Goal: Task Accomplishment & Management: Manage account settings

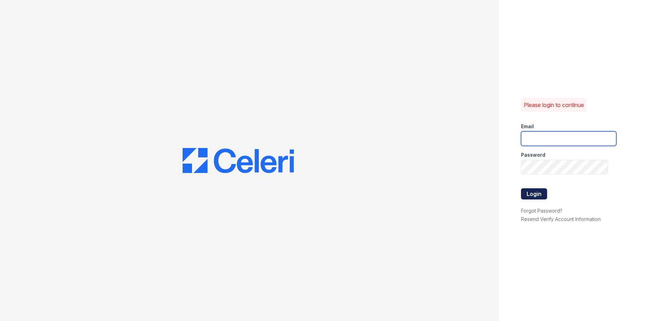
type input "[EMAIL_ADDRESS][DOMAIN_NAME]"
click at [529, 195] on button "Login" at bounding box center [534, 193] width 26 height 11
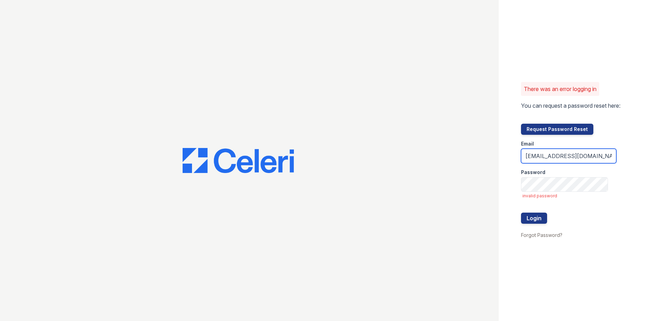
scroll to position [0, 23]
drag, startPoint x: 525, startPoint y: 155, endPoint x: 666, endPoint y: 154, distance: 140.5
click at [665, 154] on html "There was an error logging in You can request a password reset here: Request Pa…" at bounding box center [332, 160] width 665 height 321
type input "tierini@mmgmgt.com"
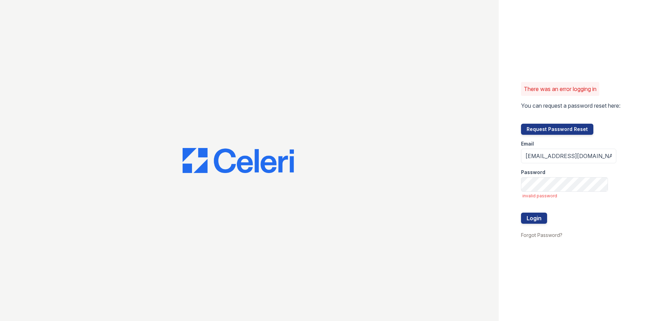
click at [617, 114] on div at bounding box center [570, 117] width 99 height 14
click at [536, 217] on button "Login" at bounding box center [534, 218] width 26 height 11
click at [521, 213] on button "Login" at bounding box center [534, 218] width 26 height 11
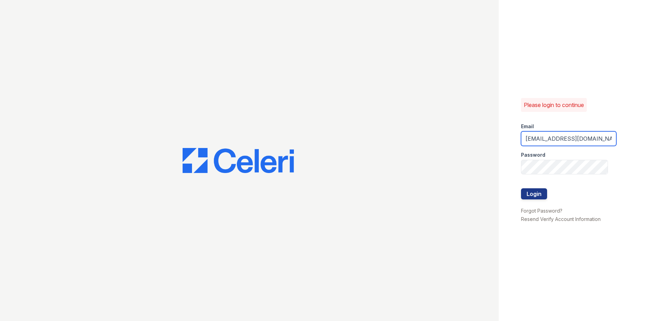
scroll to position [0, 23]
drag, startPoint x: 524, startPoint y: 140, endPoint x: 641, endPoint y: 131, distance: 116.8
click at [641, 131] on div "Please login to continue Email commonsatcampcreek@mmgmgt.com Password Login For…" at bounding box center [582, 160] width 166 height 321
type input "[EMAIL_ADDRESS][DOMAIN_NAME]"
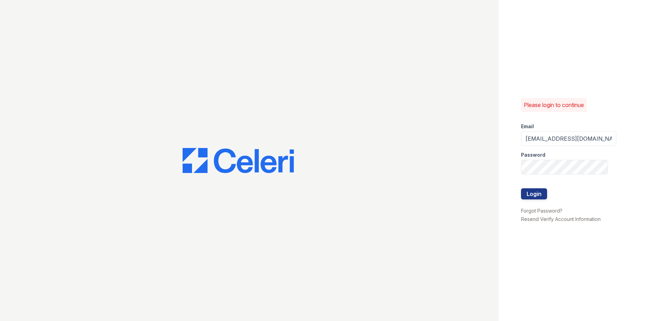
click at [616, 75] on div "Please login to continue Email tierini@mmgmgt.com Password Login Forgot Passwor…" at bounding box center [582, 160] width 166 height 321
click at [530, 194] on button "Login" at bounding box center [534, 193] width 26 height 11
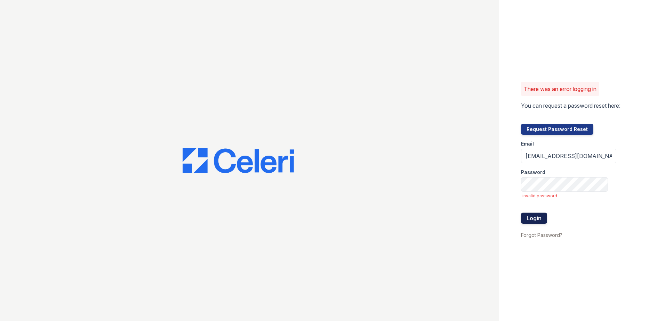
click at [530, 217] on button "Login" at bounding box center [534, 218] width 26 height 11
click at [528, 218] on button "Login" at bounding box center [534, 218] width 26 height 11
drag, startPoint x: 591, startPoint y: 152, endPoint x: 459, endPoint y: 147, distance: 131.9
click at [459, 147] on div "There was an error logging in You can request a password reset here: Request Pa…" at bounding box center [332, 160] width 665 height 321
